Goal: Transaction & Acquisition: Subscribe to service/newsletter

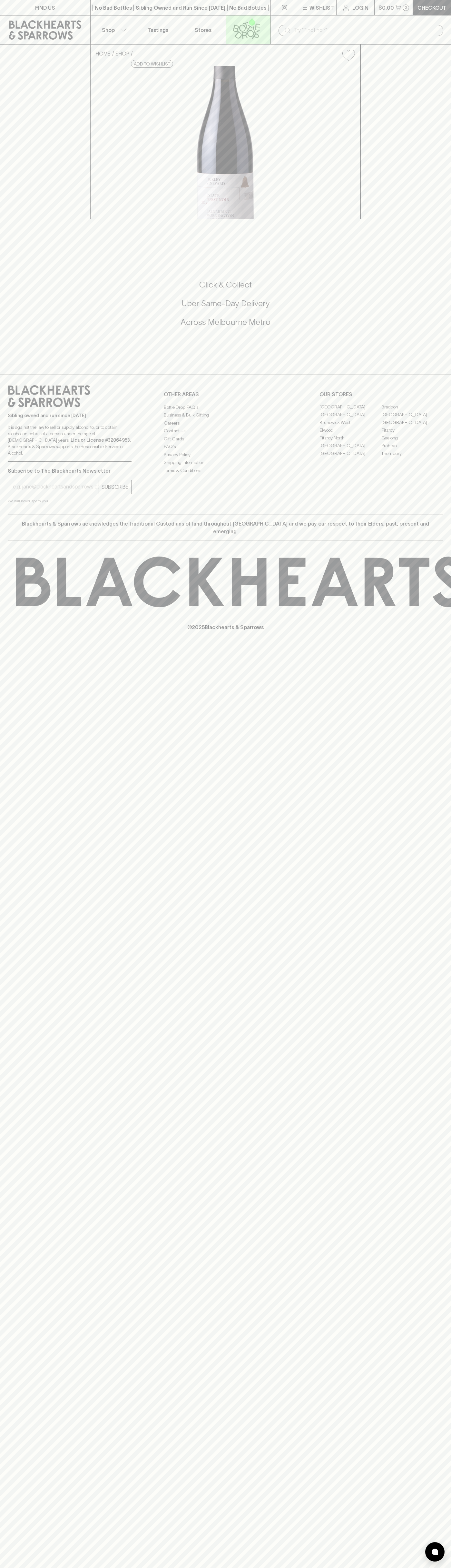
click at [263, 21] on icon at bounding box center [247, 28] width 37 height 21
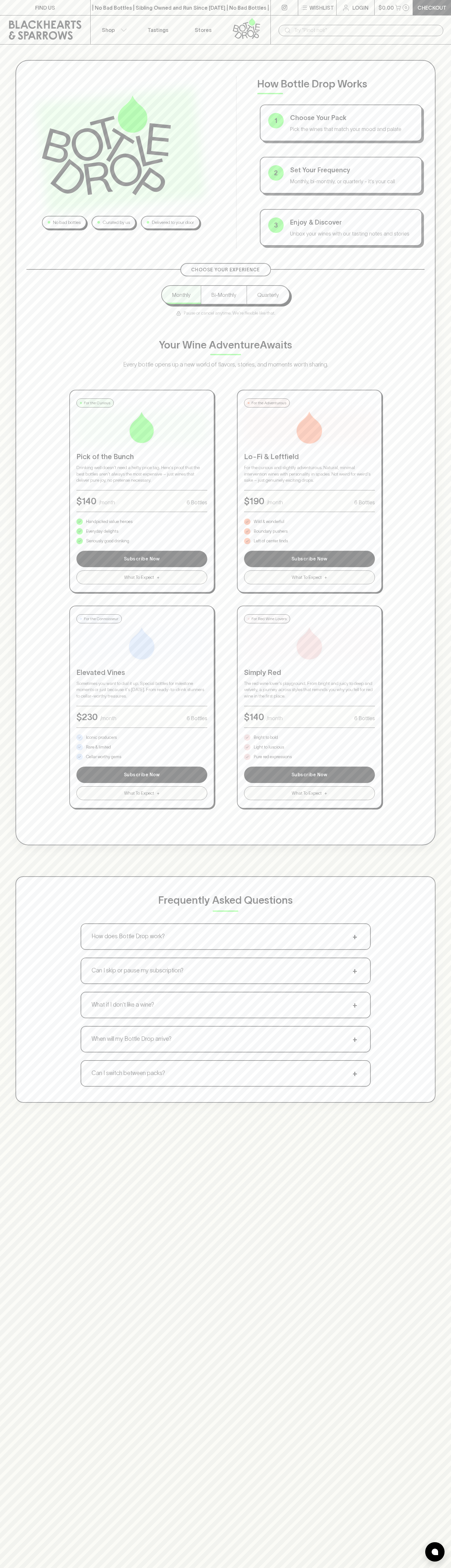
click at [427, 369] on div "No bad bottles Curated by us Delivered to your door How Bottle Drop Works 1 Cho…" at bounding box center [226, 453] width 421 height 786
click at [160, 1568] on html "FIND US | No Bad Bottles | Sibling Owned and Run Since [DATE] | No Bad Bottles …" at bounding box center [225, 1014] width 451 height 2028
click at [0, 1418] on div "No bad bottles Curated by us Delivered to your door How Bottle Drop Works 1 Cho…" at bounding box center [225, 828] width 451 height 1568
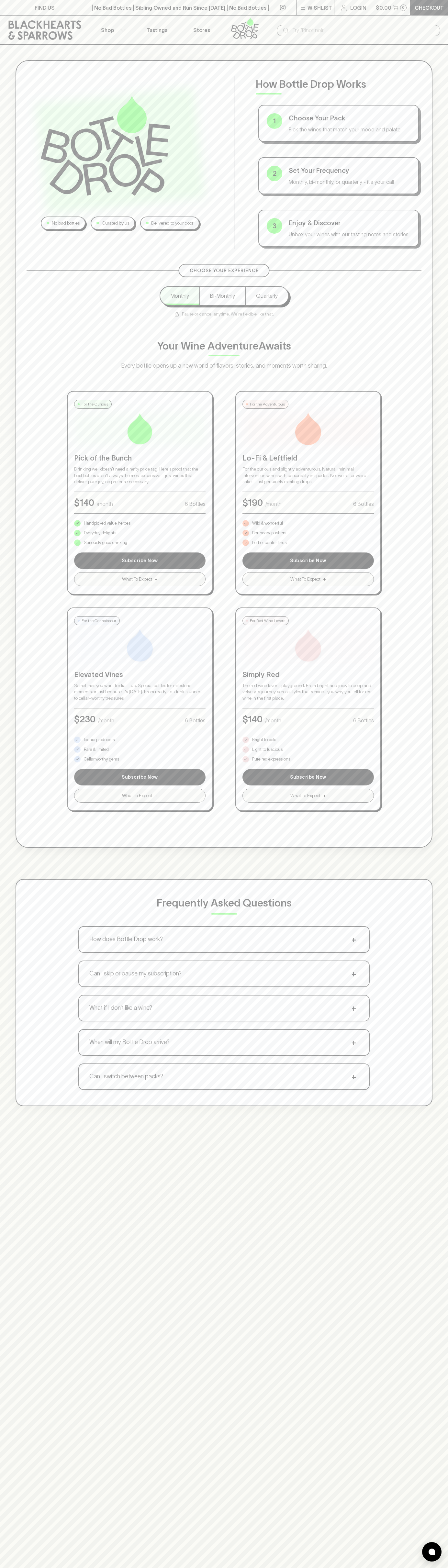
click at [264, 740] on p "Bright to bold" at bounding box center [264, 740] width 24 height 7
